Goal: Find specific page/section: Find specific page/section

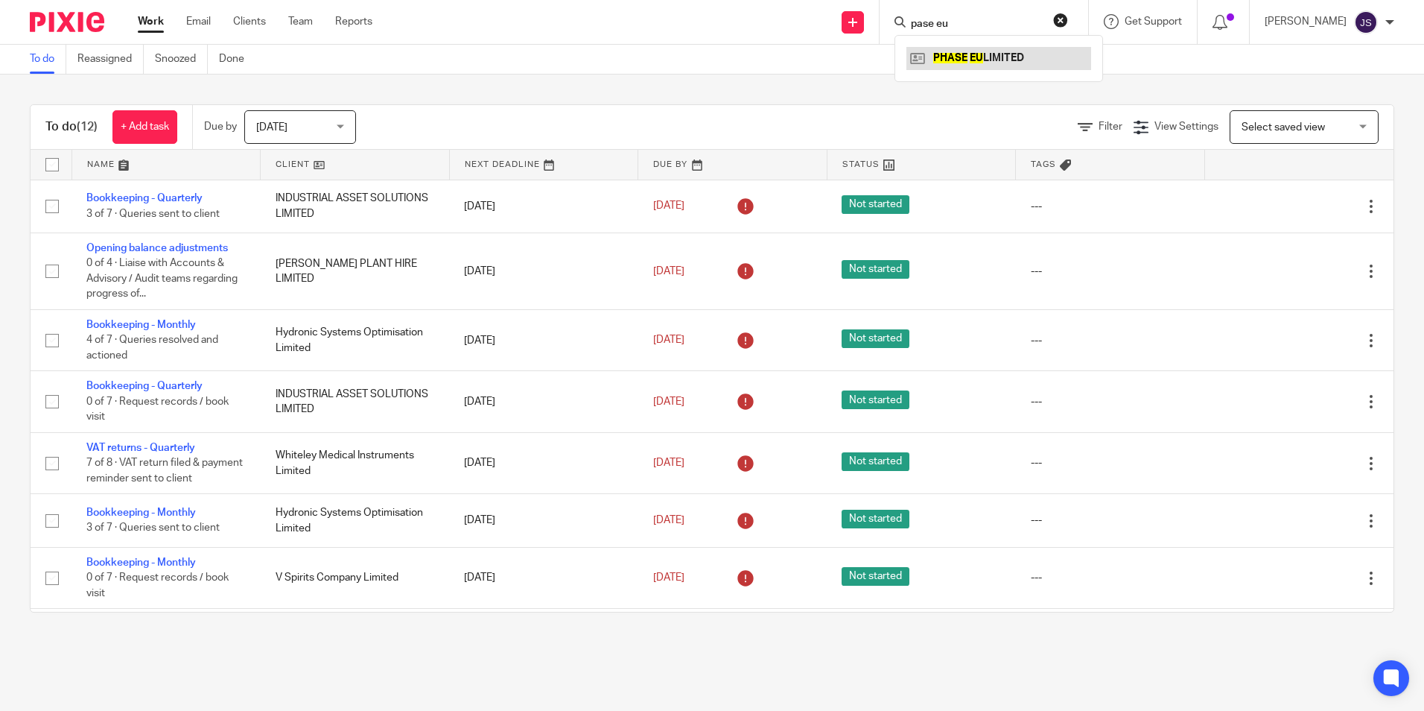
type input "pase eu"
click at [1009, 59] on link at bounding box center [998, 58] width 185 height 22
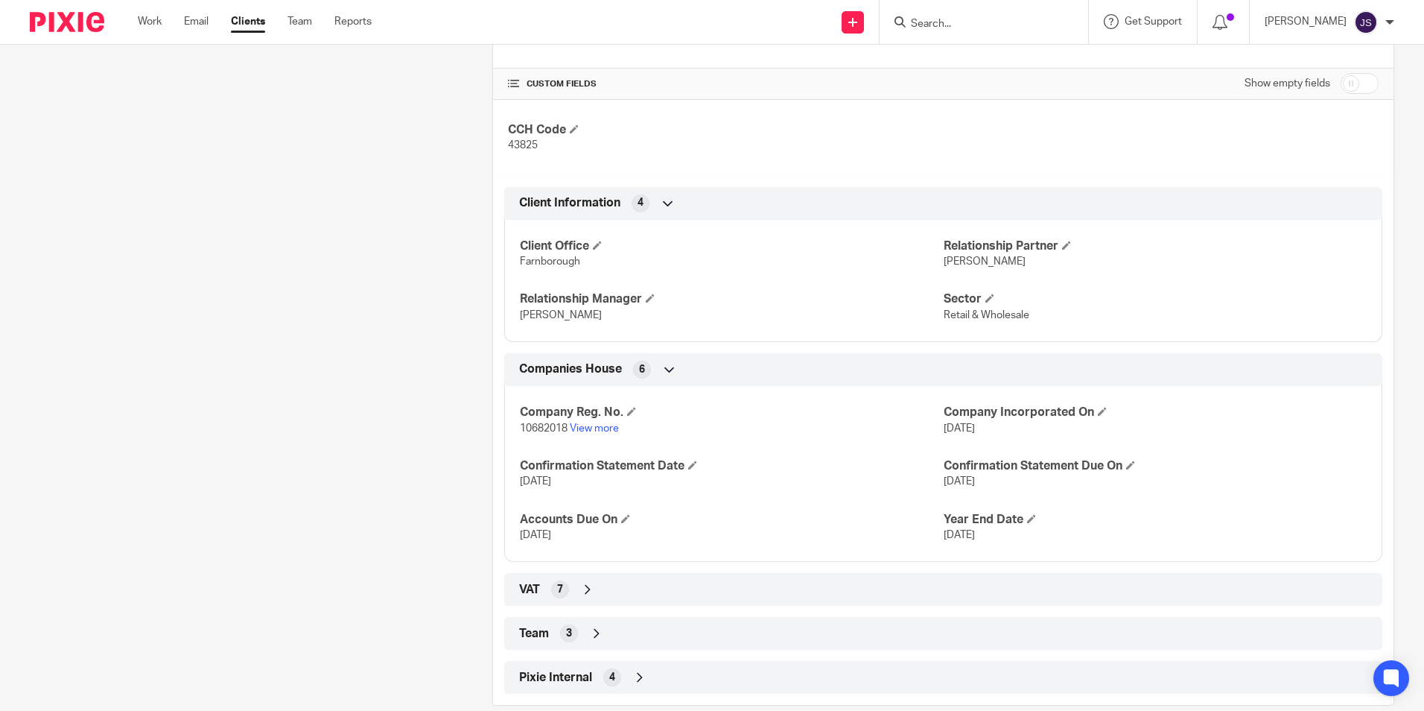
scroll to position [483, 0]
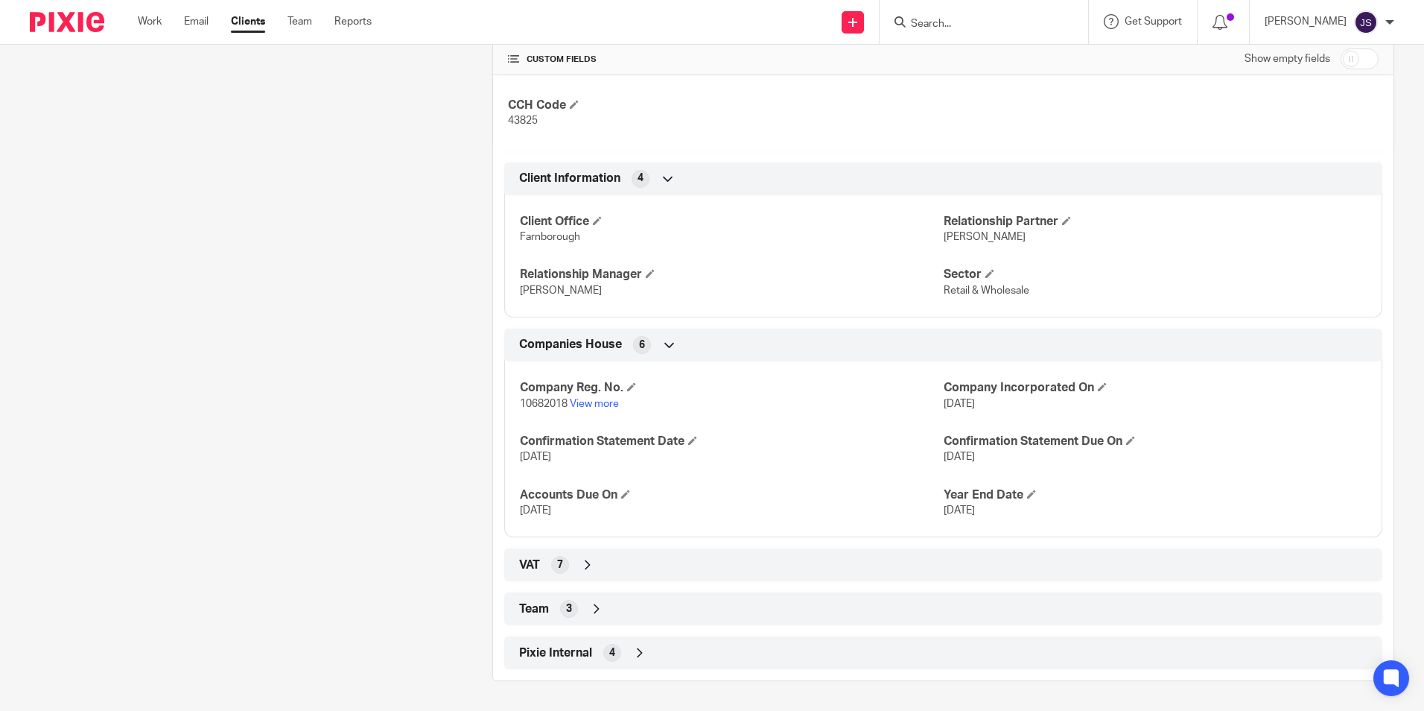
click at [640, 585] on div "Client type Limited Company Address 5 New Street Square London, EC4A 3TW CUSTOM…" at bounding box center [943, 304] width 901 height 728
click at [626, 568] on div "VAT 7" at bounding box center [943, 564] width 856 height 25
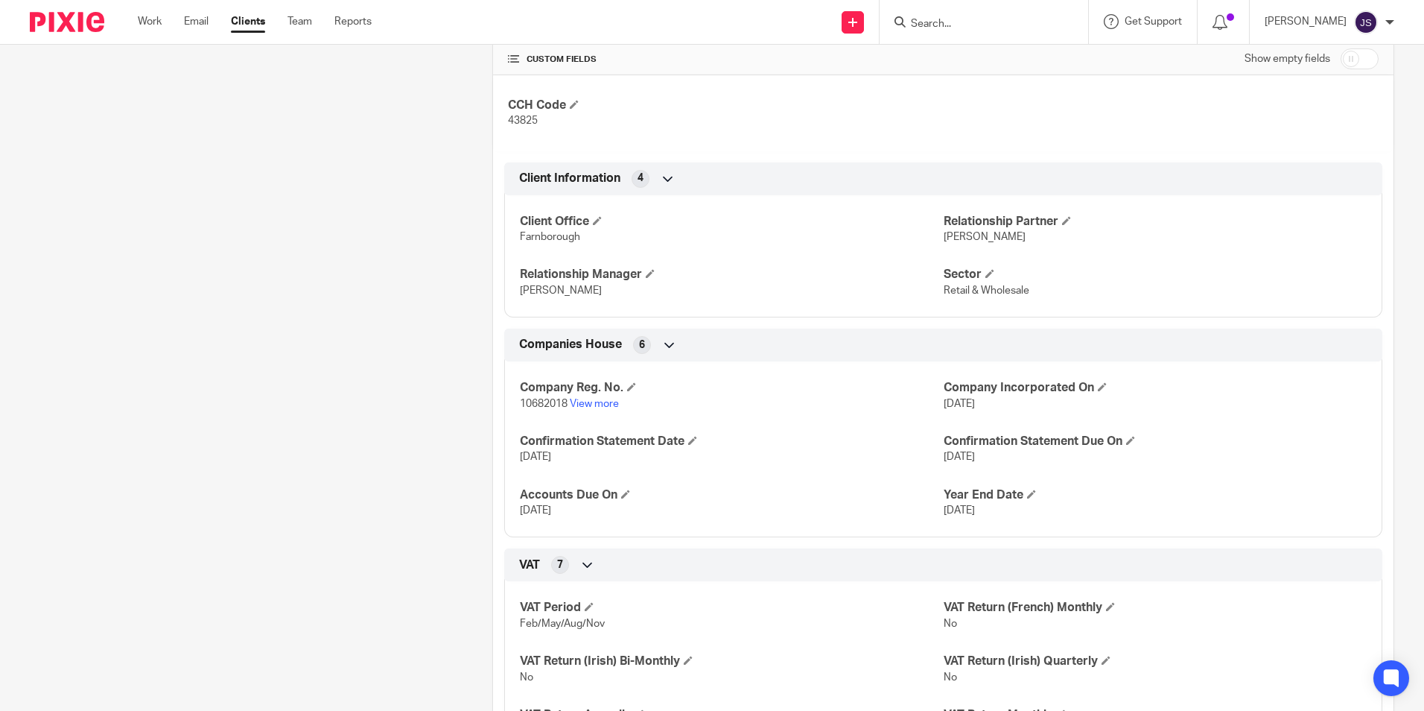
scroll to position [713, 0]
